Goal: Task Accomplishment & Management: Use online tool/utility

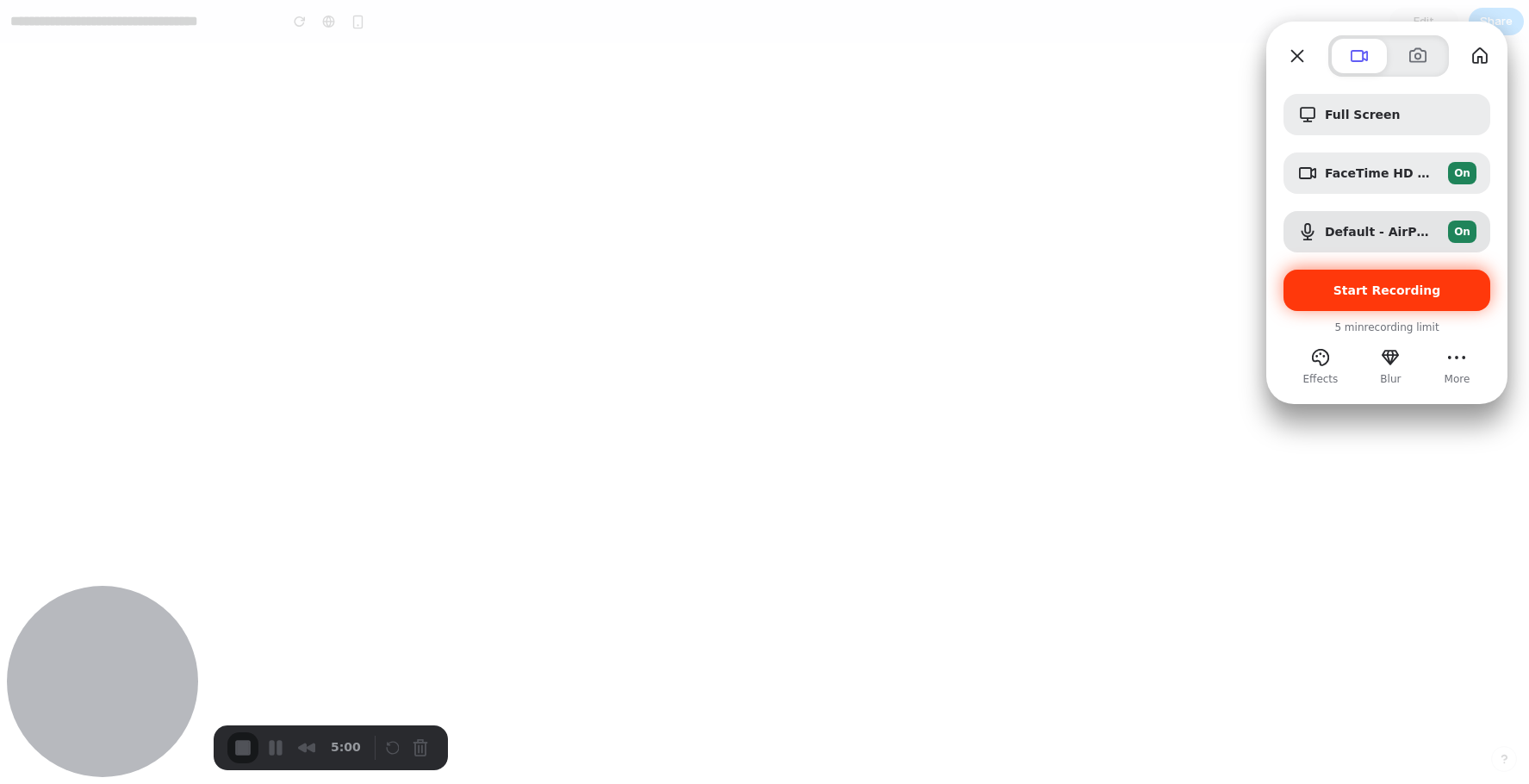
click at [1338, 292] on span "Start Recording" at bounding box center [1387, 289] width 108 height 13
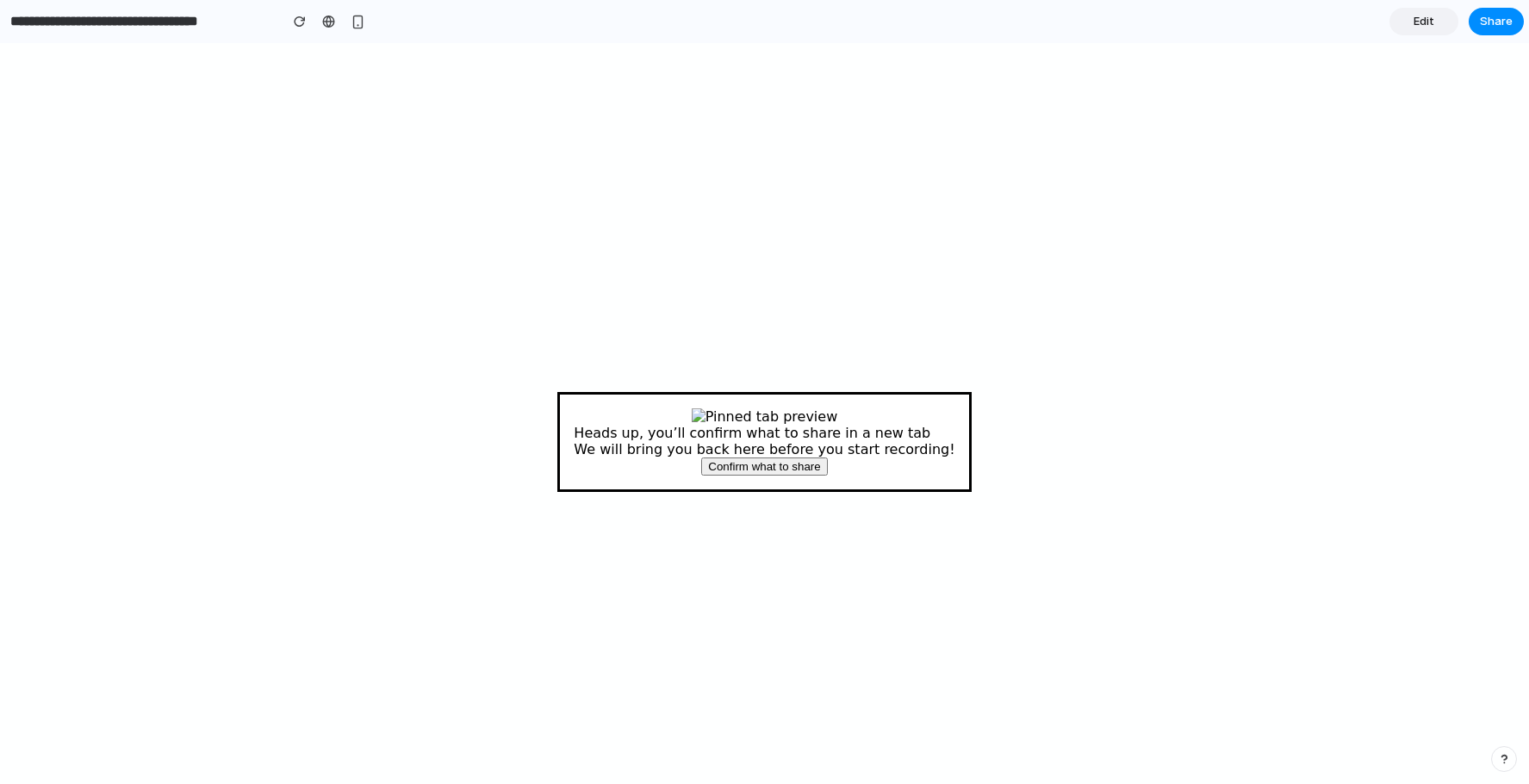
click at [773, 473] on span "Confirm what to share" at bounding box center [764, 466] width 112 height 13
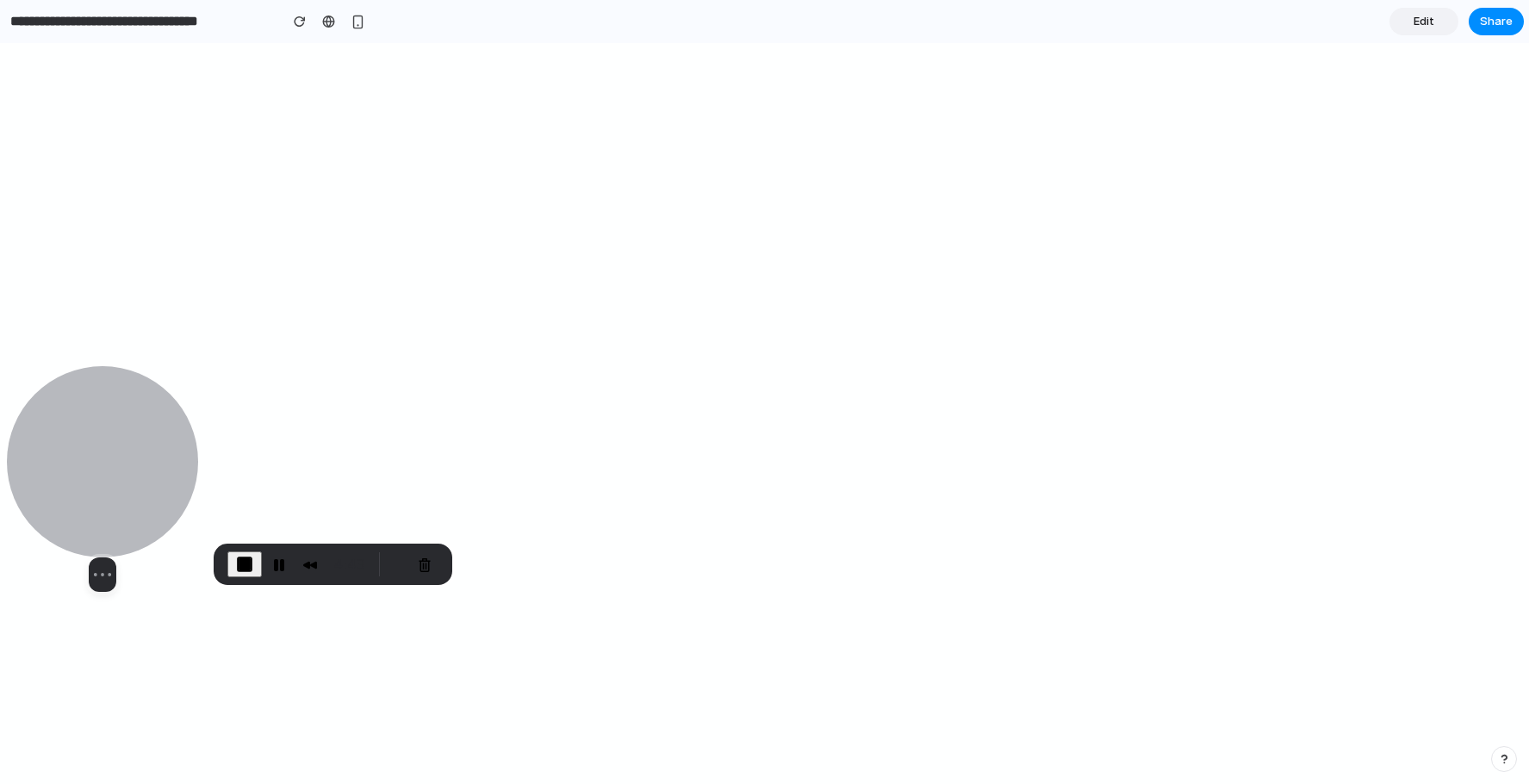
drag, startPoint x: 154, startPoint y: 703, endPoint x: 138, endPoint y: 518, distance: 185.7
click at [138, 518] on div at bounding box center [102, 461] width 191 height 191
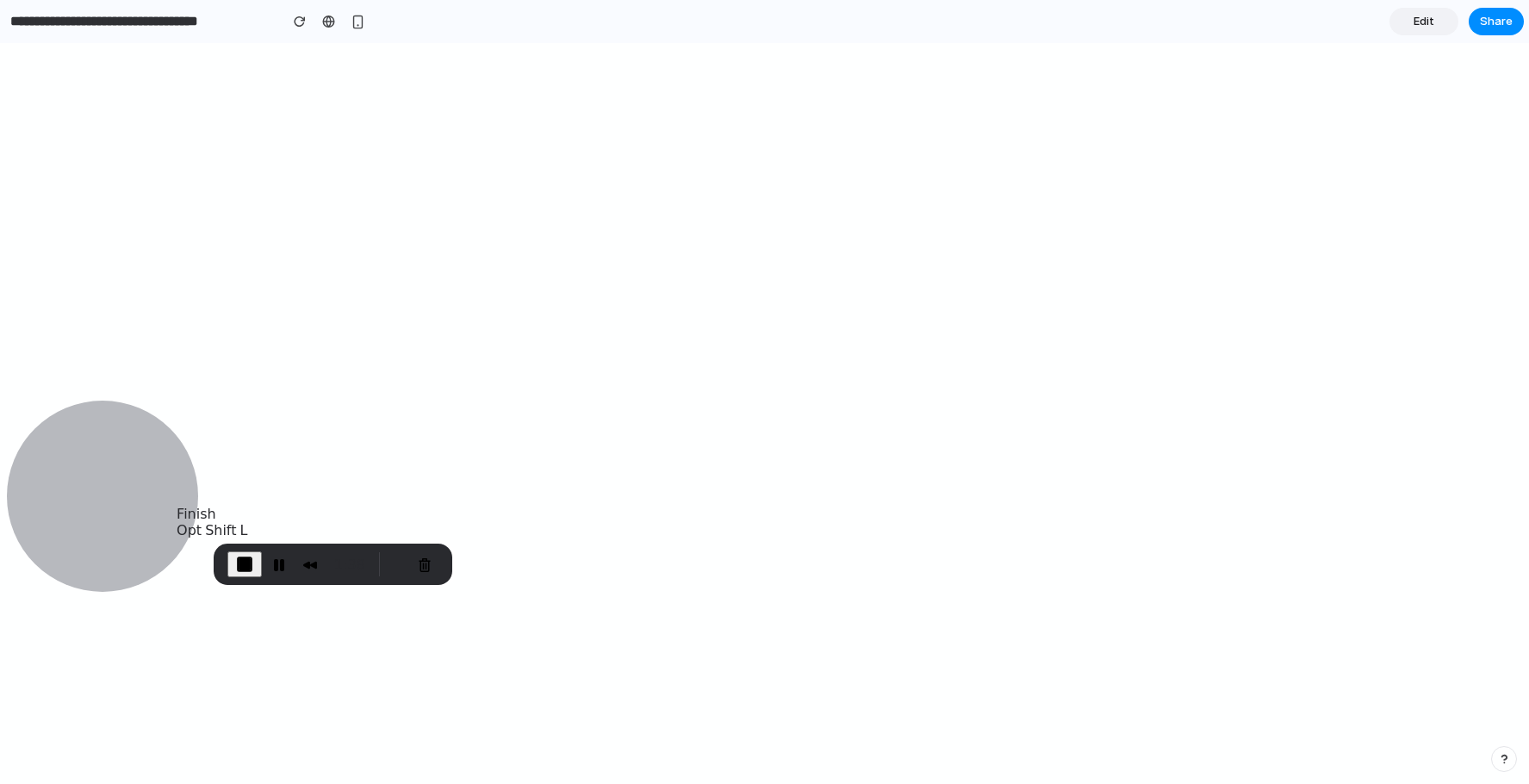
click at [244, 565] on span "End Recording" at bounding box center [244, 563] width 20 height 20
